Goal: Task Accomplishment & Management: Manage account settings

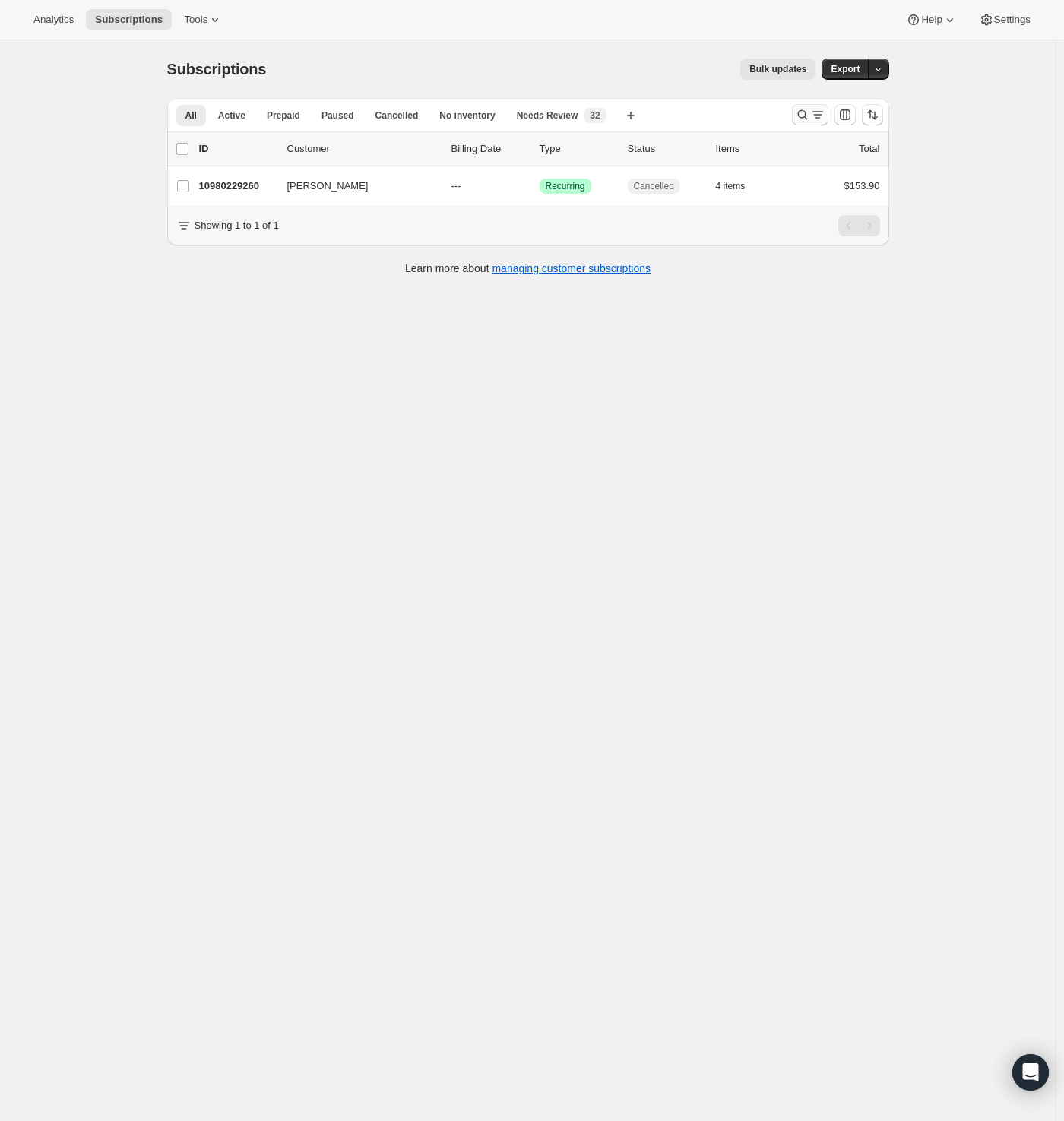
click at [811, 112] on icon "Search and filter results" at bounding box center [803, 115] width 15 height 15
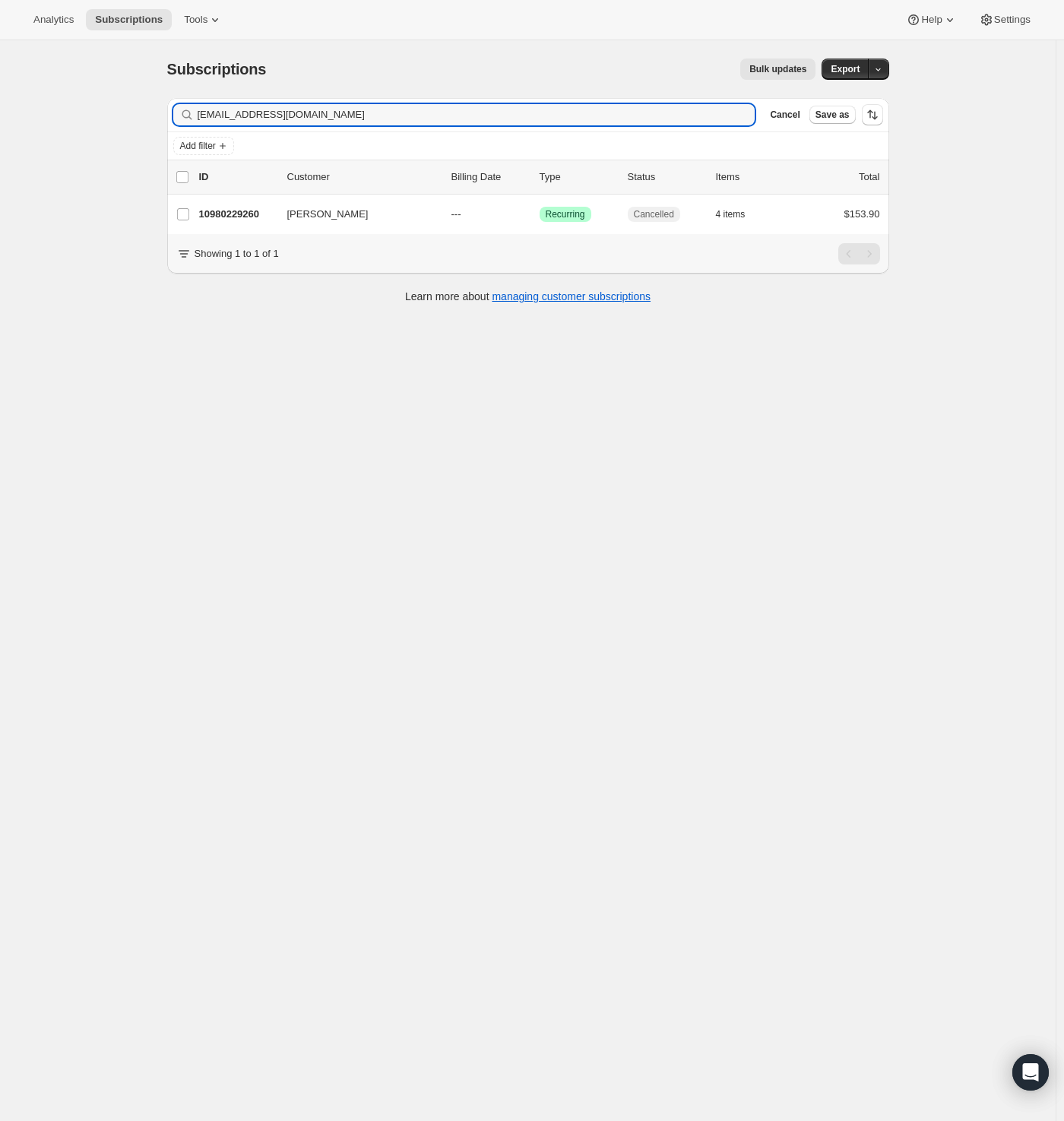
drag, startPoint x: 97, startPoint y: 113, endPoint x: 43, endPoint y: 122, distance: 54.7
click at [43, 116] on div "Subscriptions. This page is ready Subscriptions Bulk updates More actions Bulk …" at bounding box center [527, 600] width 1055 height 1121
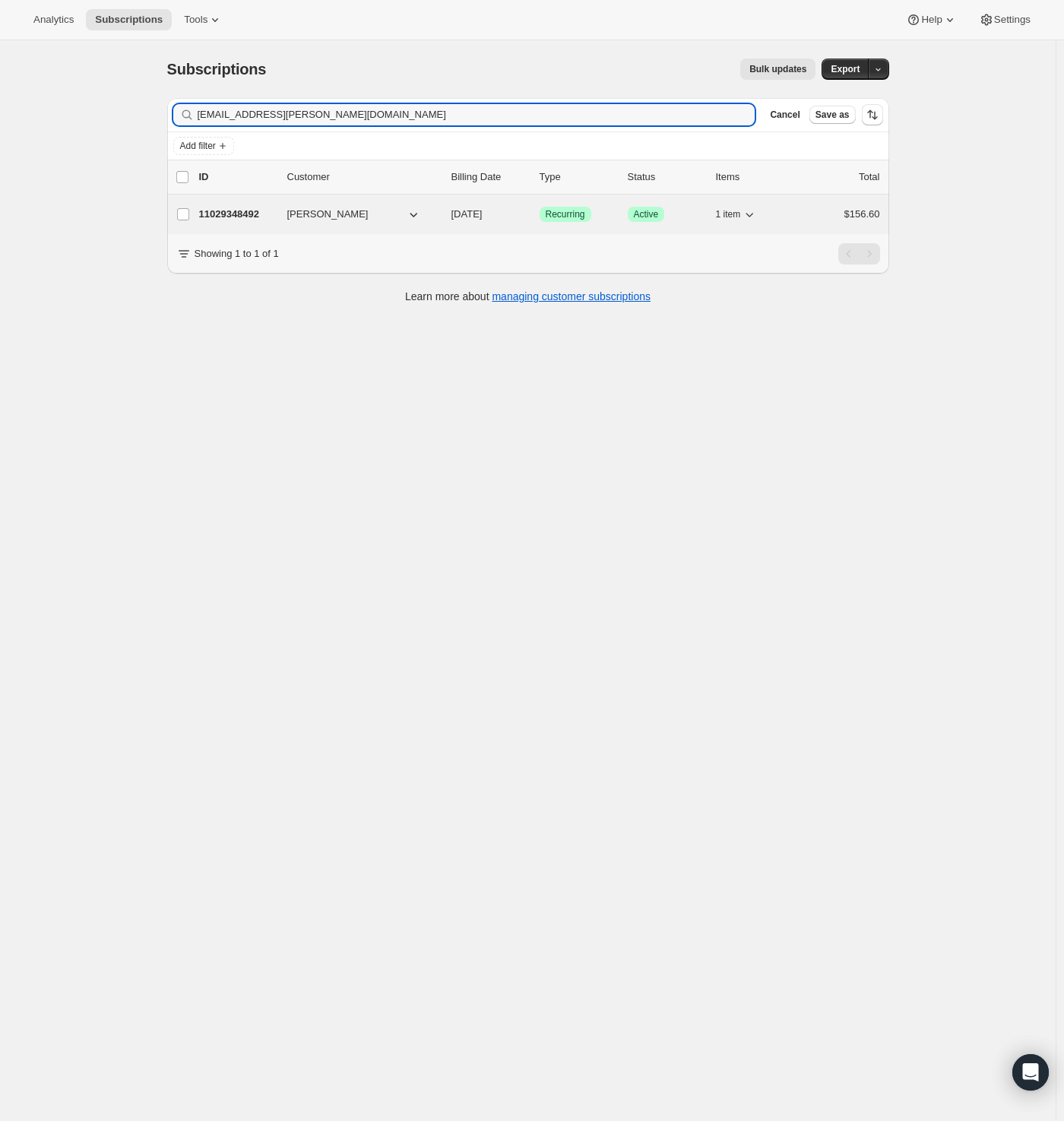
type input "[EMAIL_ADDRESS][PERSON_NAME][DOMAIN_NAME]"
click at [234, 208] on p "11029348492" at bounding box center [236, 214] width 76 height 15
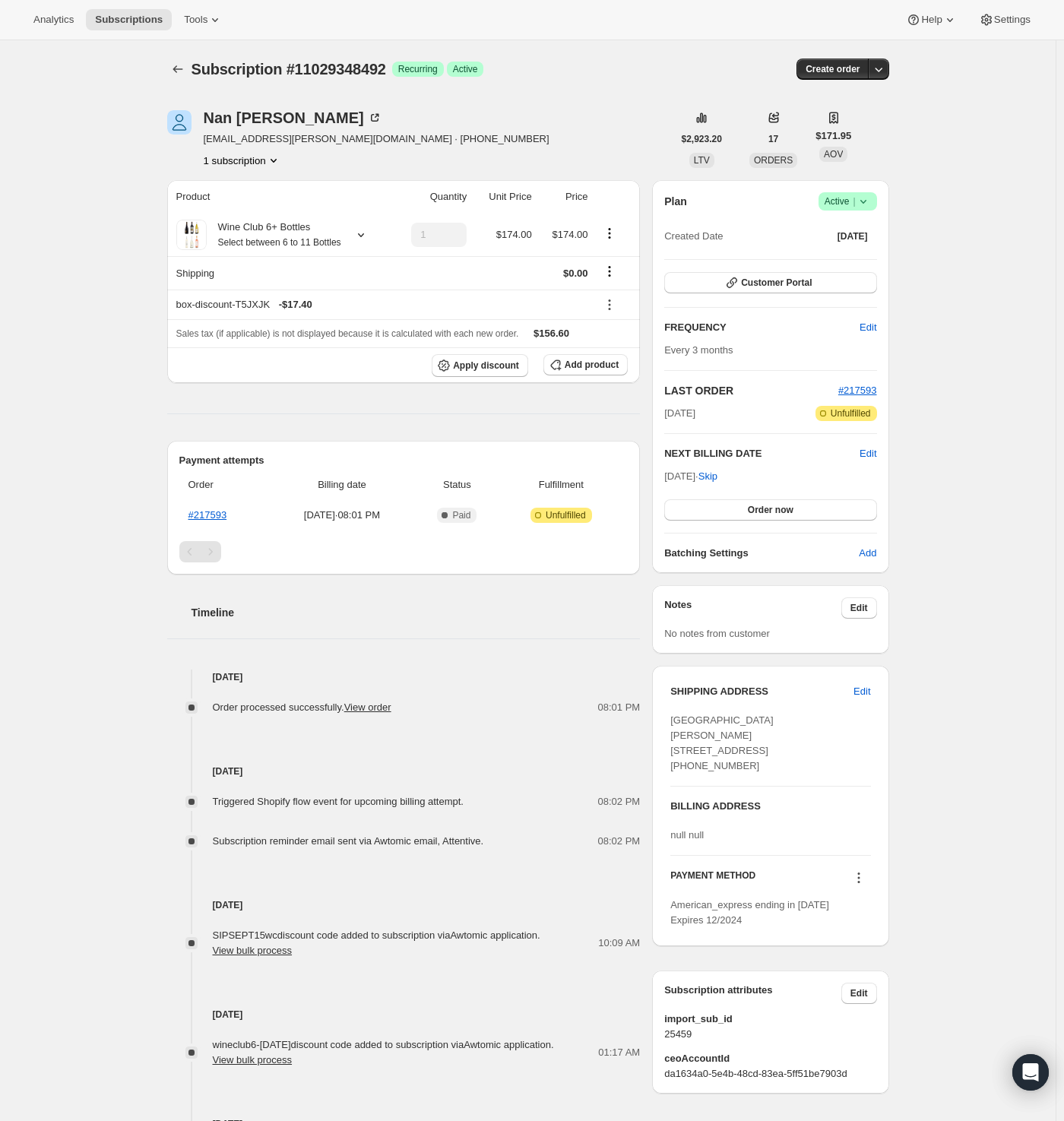
click at [863, 202] on icon at bounding box center [863, 202] width 15 height 15
click at [848, 252] on span "Cancel subscription" at bounding box center [845, 256] width 86 height 11
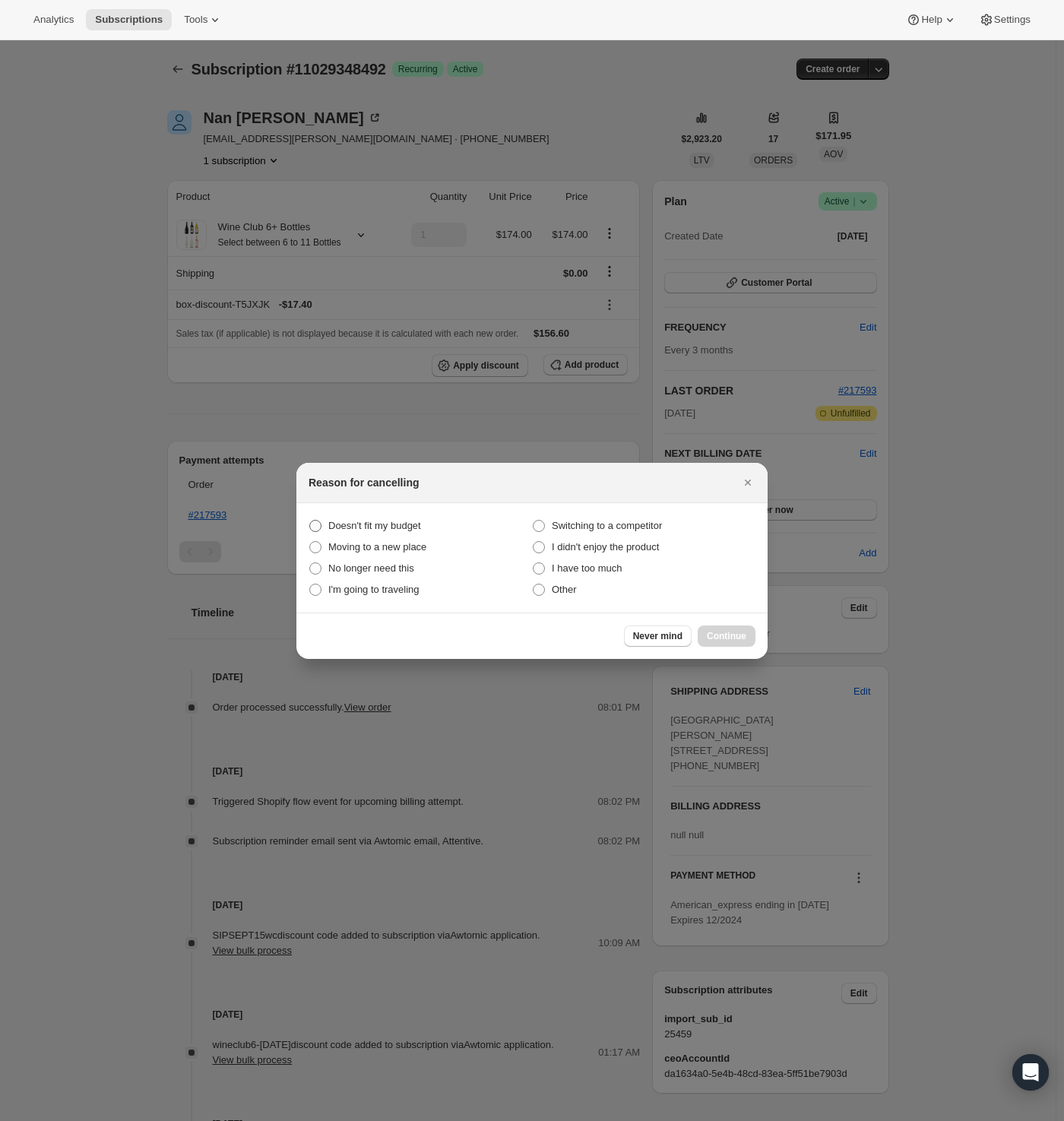
click at [332, 524] on span "Doesn't fit my budget" at bounding box center [374, 525] width 93 height 11
click at [310, 521] on budget "Doesn't fit my budget" at bounding box center [310, 520] width 1 height 1
radio budget "true"
click at [562, 580] on label "Other" at bounding box center [644, 589] width 224 height 21
click at [533, 583] on input "Other" at bounding box center [533, 583] width 1 height 1
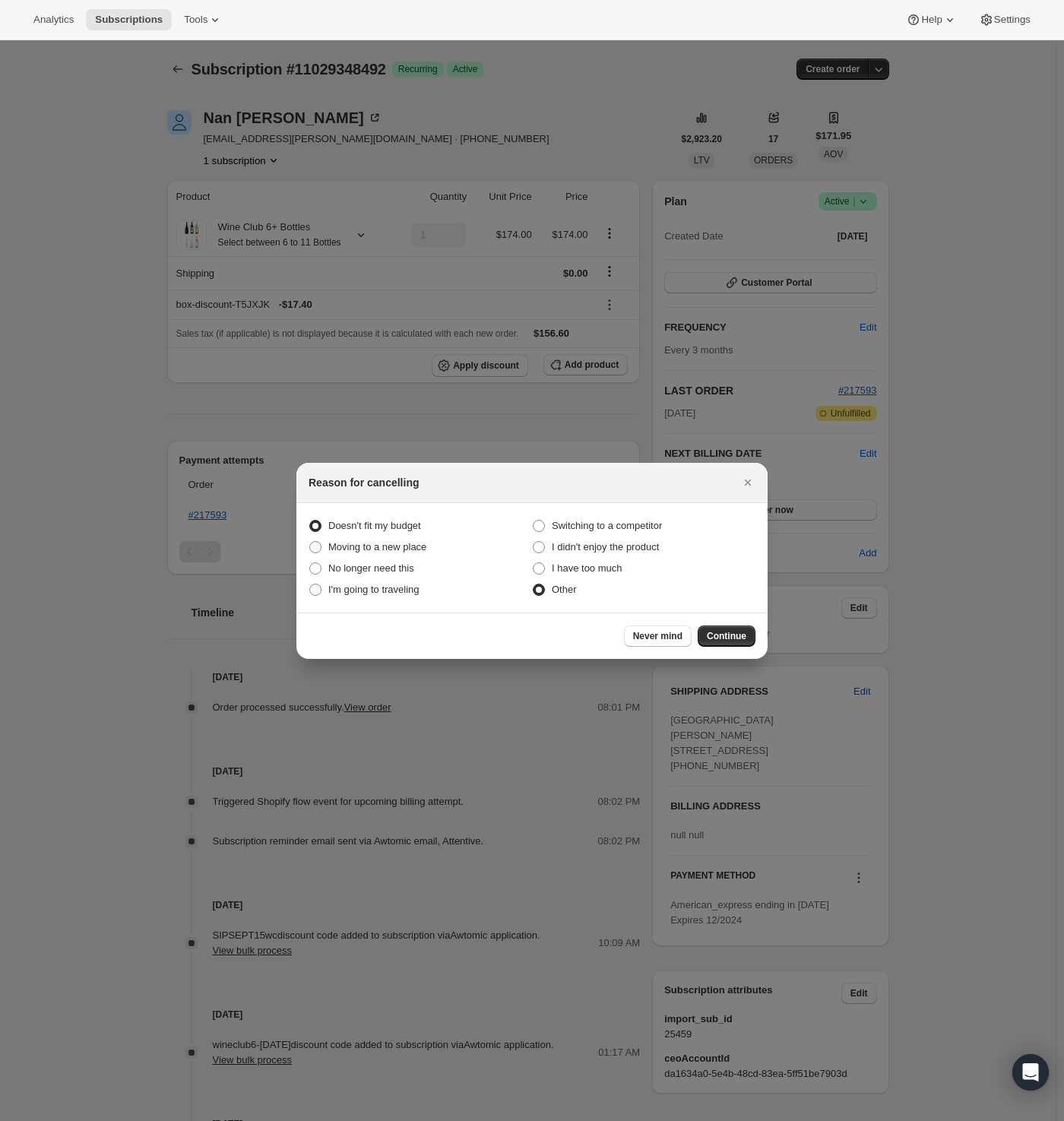
radio input "true"
radio budget "false"
click at [724, 637] on span "Continue" at bounding box center [726, 636] width 39 height 12
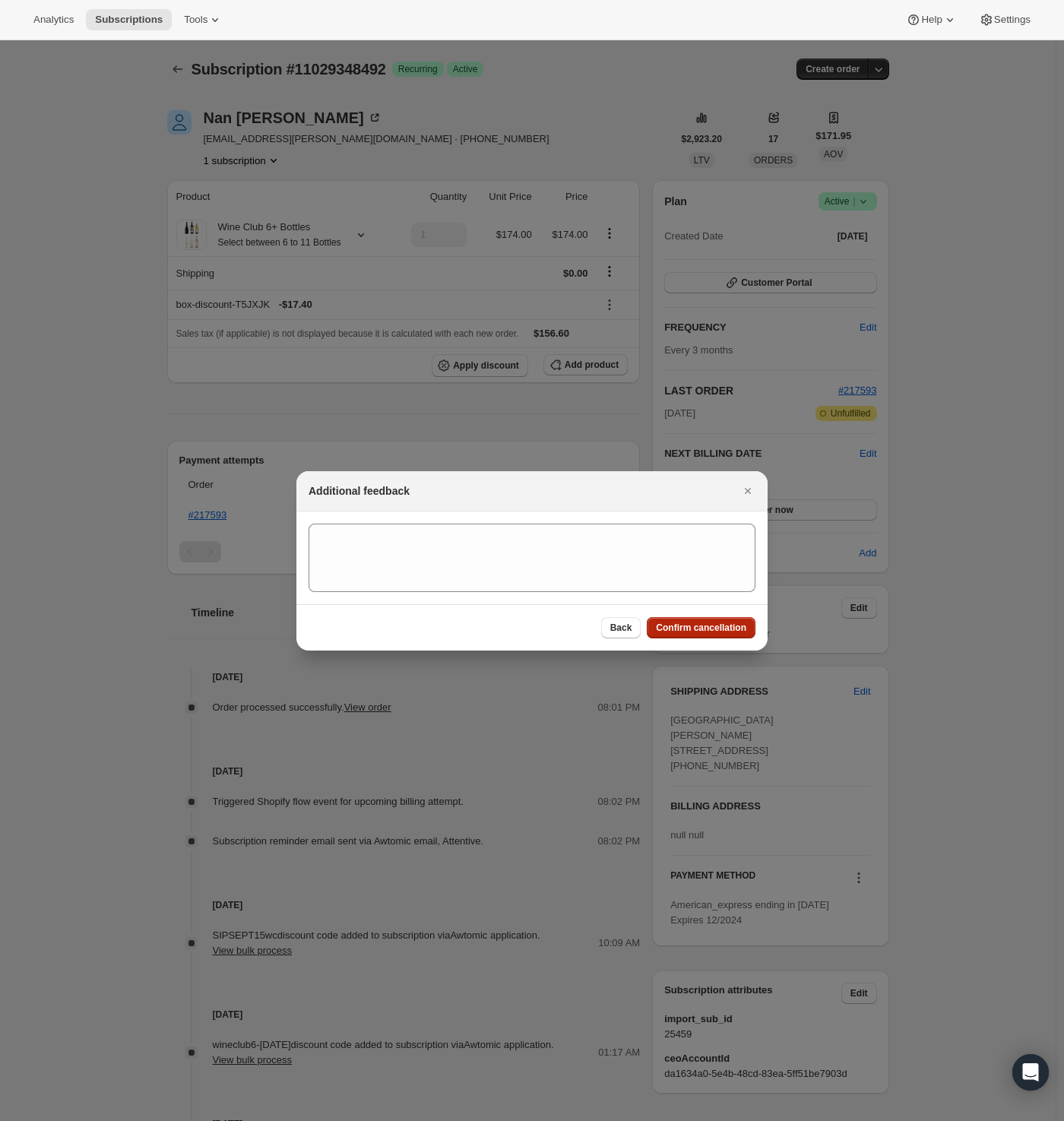
click at [690, 632] on span "Confirm cancellation" at bounding box center [701, 628] width 90 height 12
